Goal: Check status

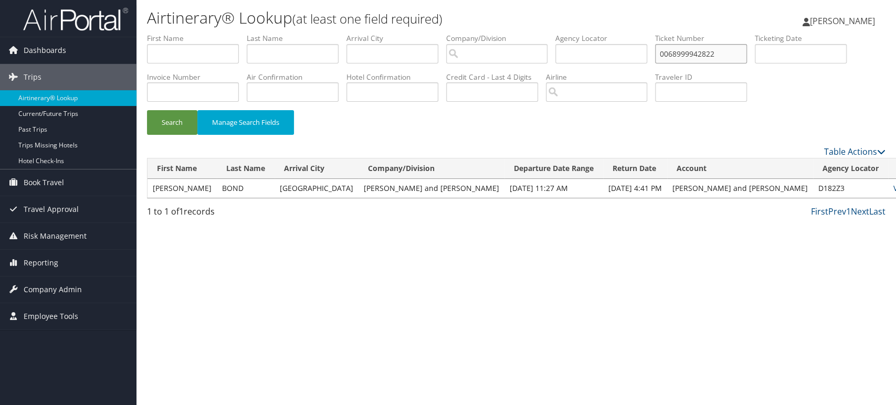
drag, startPoint x: 731, startPoint y: 57, endPoint x: 585, endPoint y: 75, distance: 146.5
click at [586, 33] on ul "First Name Last Name Departure City Arrival City Company/Division Airport/City …" at bounding box center [516, 33] width 739 height 0
click at [603, 55] on input "text" at bounding box center [602, 53] width 92 height 19
paste input "DB0J34"
type input "DB0J34"
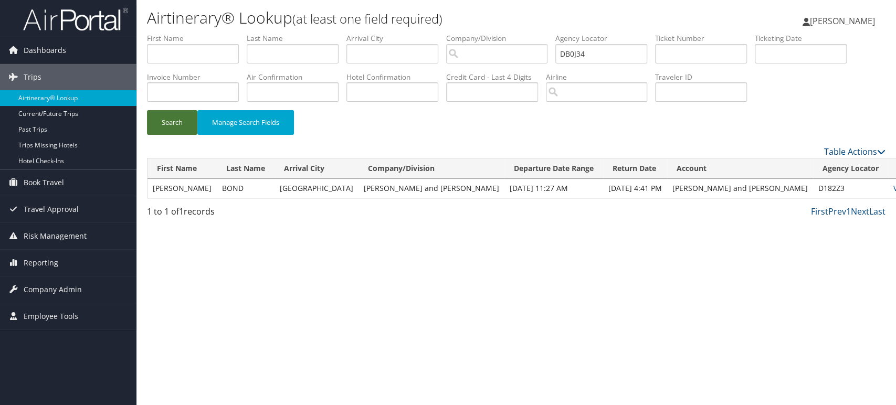
click at [170, 127] on button "Search" at bounding box center [172, 122] width 50 height 25
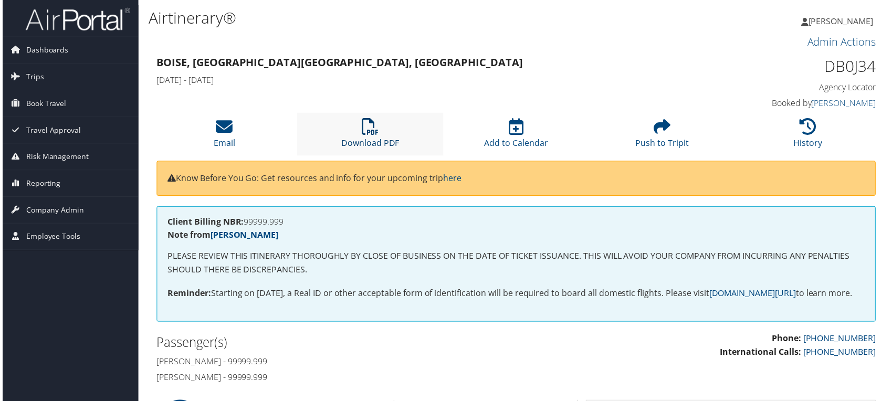
click at [369, 139] on link "Download PDF" at bounding box center [370, 136] width 58 height 25
